Goal: Navigation & Orientation: Find specific page/section

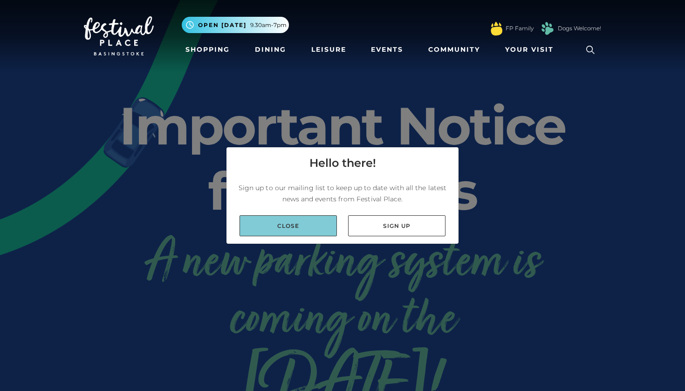
click at [314, 221] on link "Close" at bounding box center [287, 225] width 97 height 21
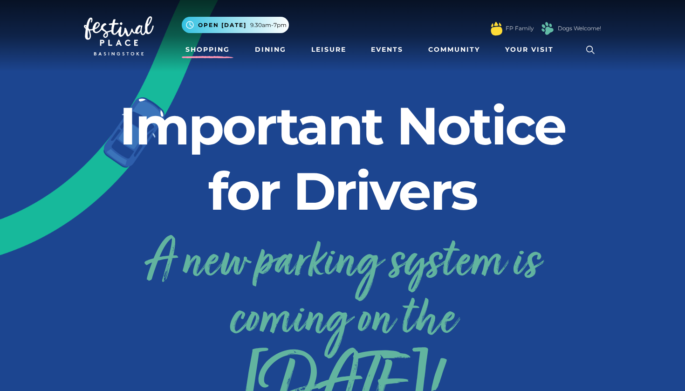
click at [210, 49] on link "Shopping" at bounding box center [208, 49] width 52 height 17
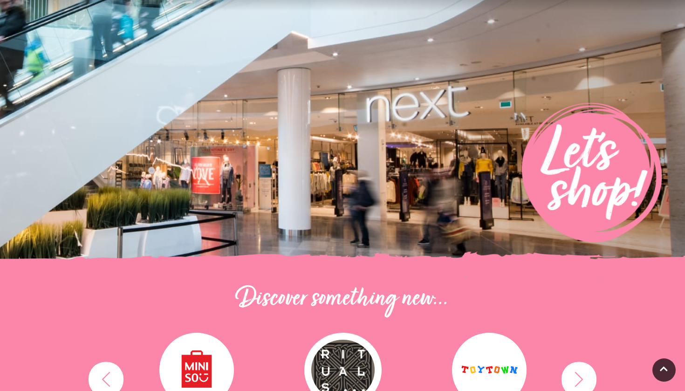
scroll to position [263, 0]
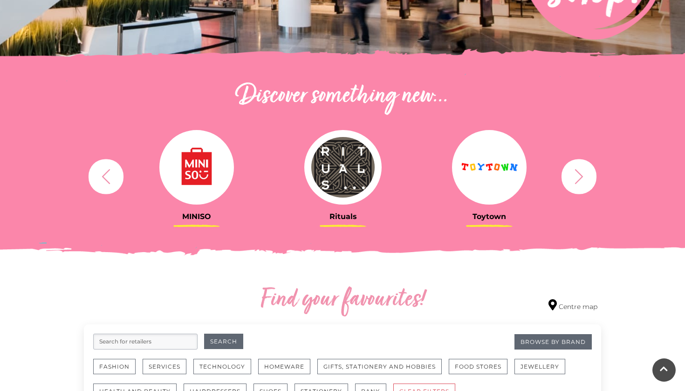
click at [577, 173] on icon "button" at bounding box center [578, 176] width 17 height 17
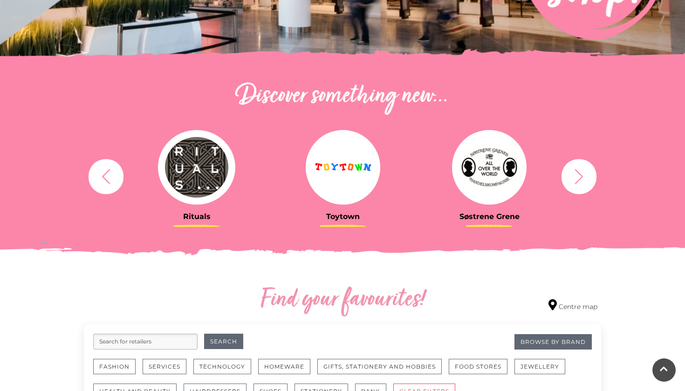
click at [577, 173] on icon "button" at bounding box center [578, 176] width 17 height 17
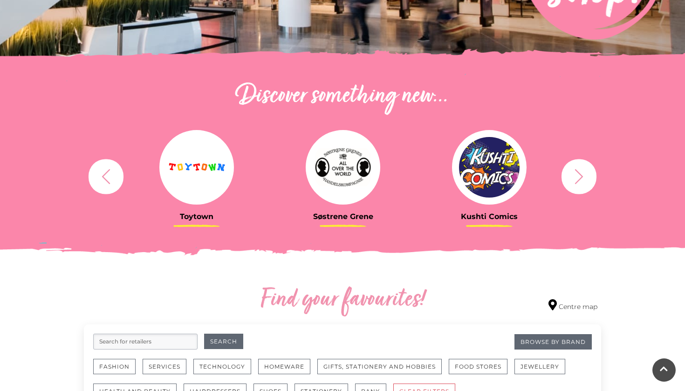
click at [577, 173] on icon "button" at bounding box center [578, 176] width 17 height 17
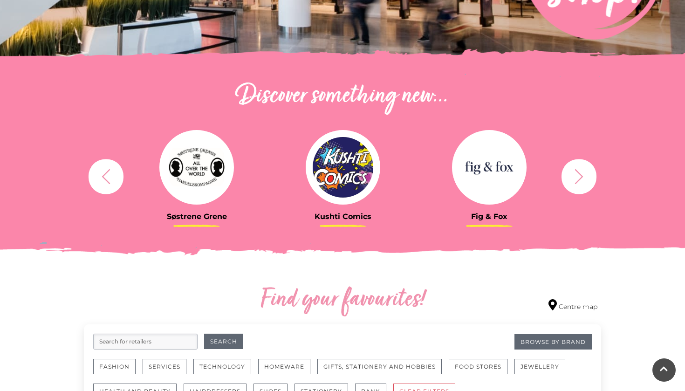
click at [577, 173] on icon "button" at bounding box center [578, 176] width 17 height 17
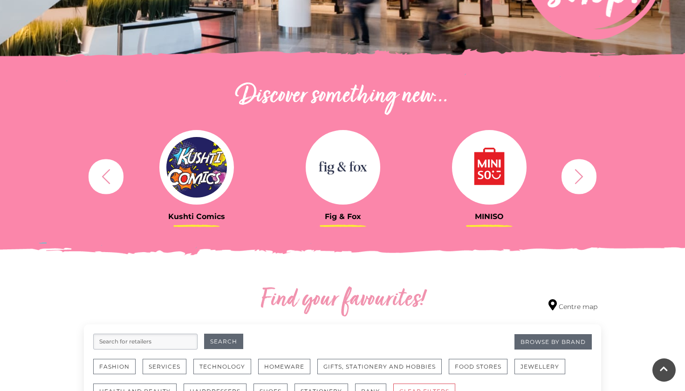
click at [577, 173] on icon "button" at bounding box center [578, 176] width 17 height 17
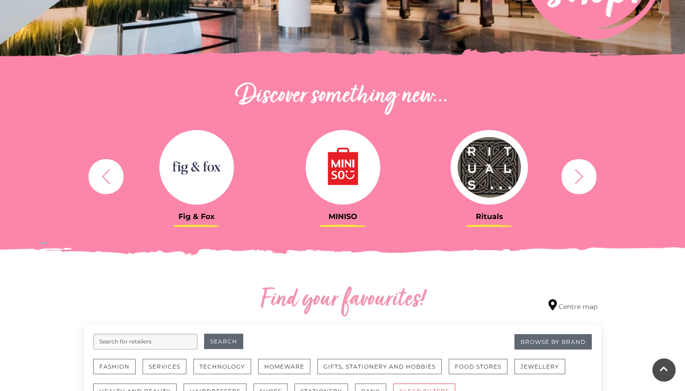
click at [577, 173] on icon "button" at bounding box center [578, 176] width 17 height 17
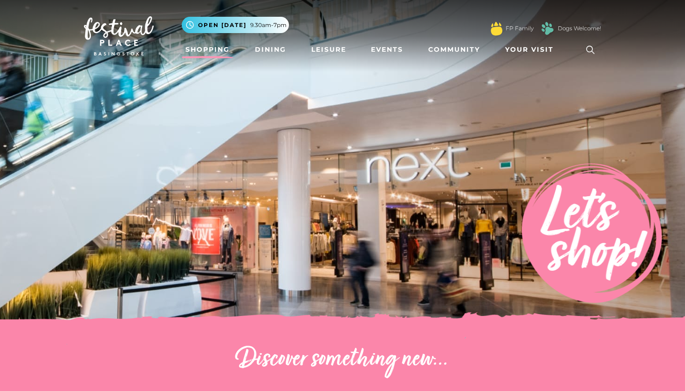
scroll to position [0, 0]
